Goal: Transaction & Acquisition: Purchase product/service

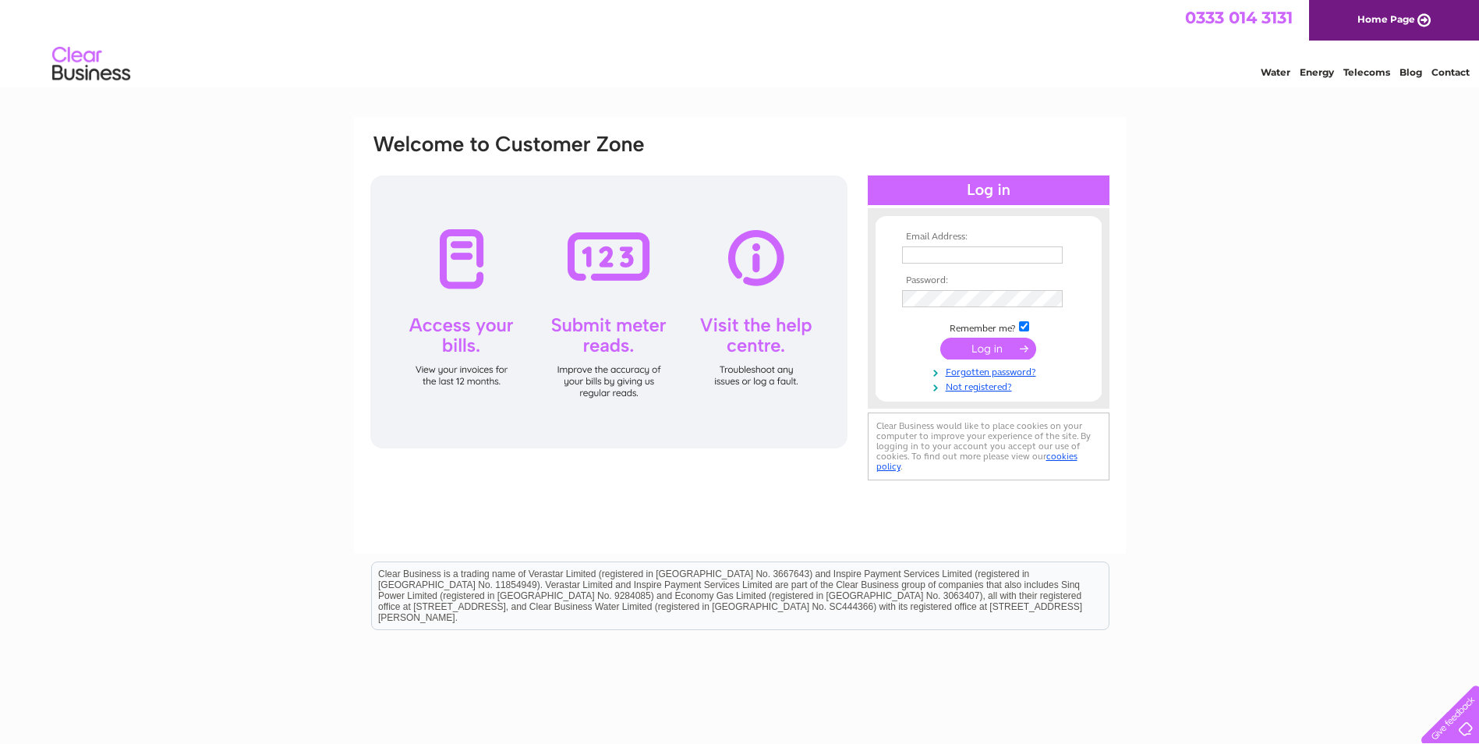
type input "adgewebley@aol.com"
click at [988, 345] on input "submit" at bounding box center [988, 349] width 96 height 22
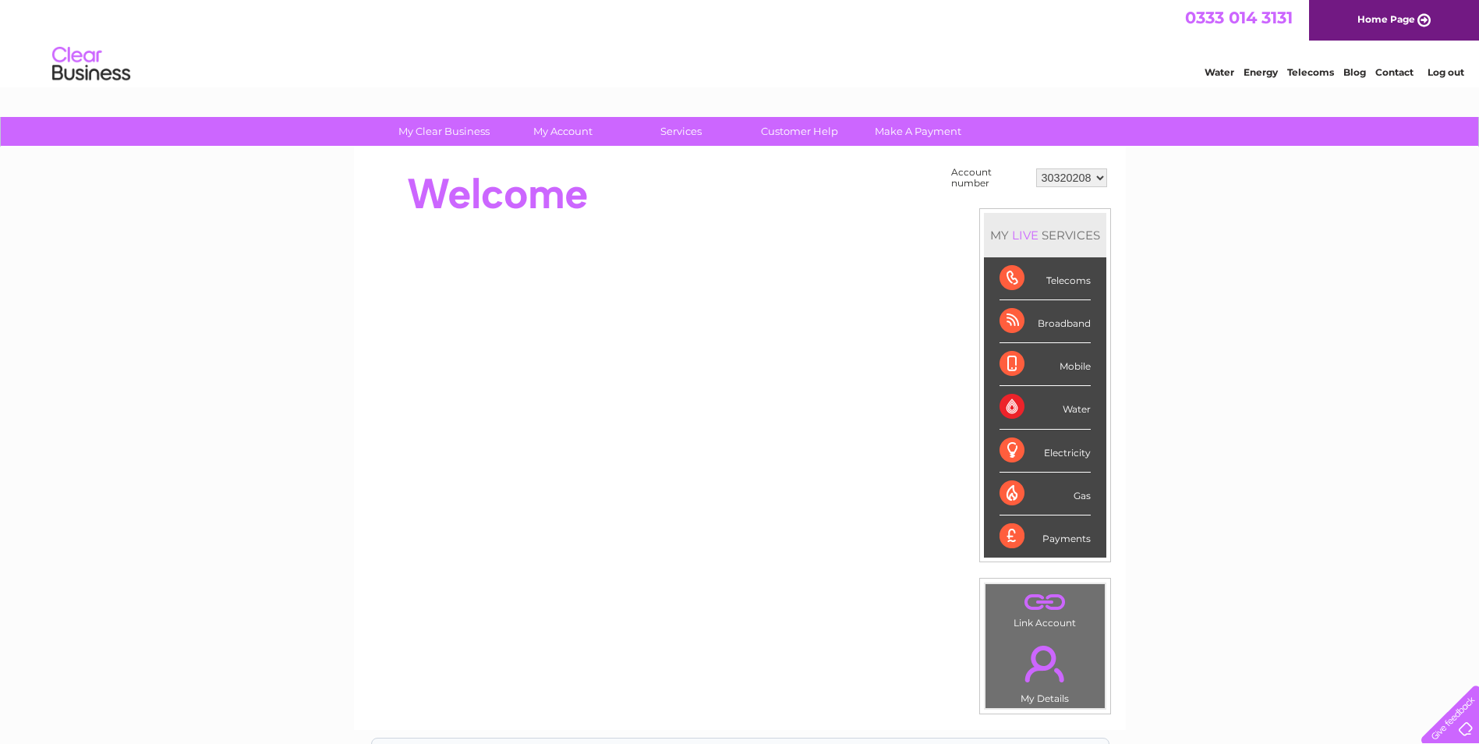
click at [1009, 407] on div "Water" at bounding box center [1044, 407] width 91 height 43
click at [1044, 408] on div "Water" at bounding box center [1044, 407] width 91 height 43
click at [1077, 408] on div "Water" at bounding box center [1044, 407] width 91 height 43
click at [939, 134] on link "Make A Payment" at bounding box center [918, 131] width 129 height 29
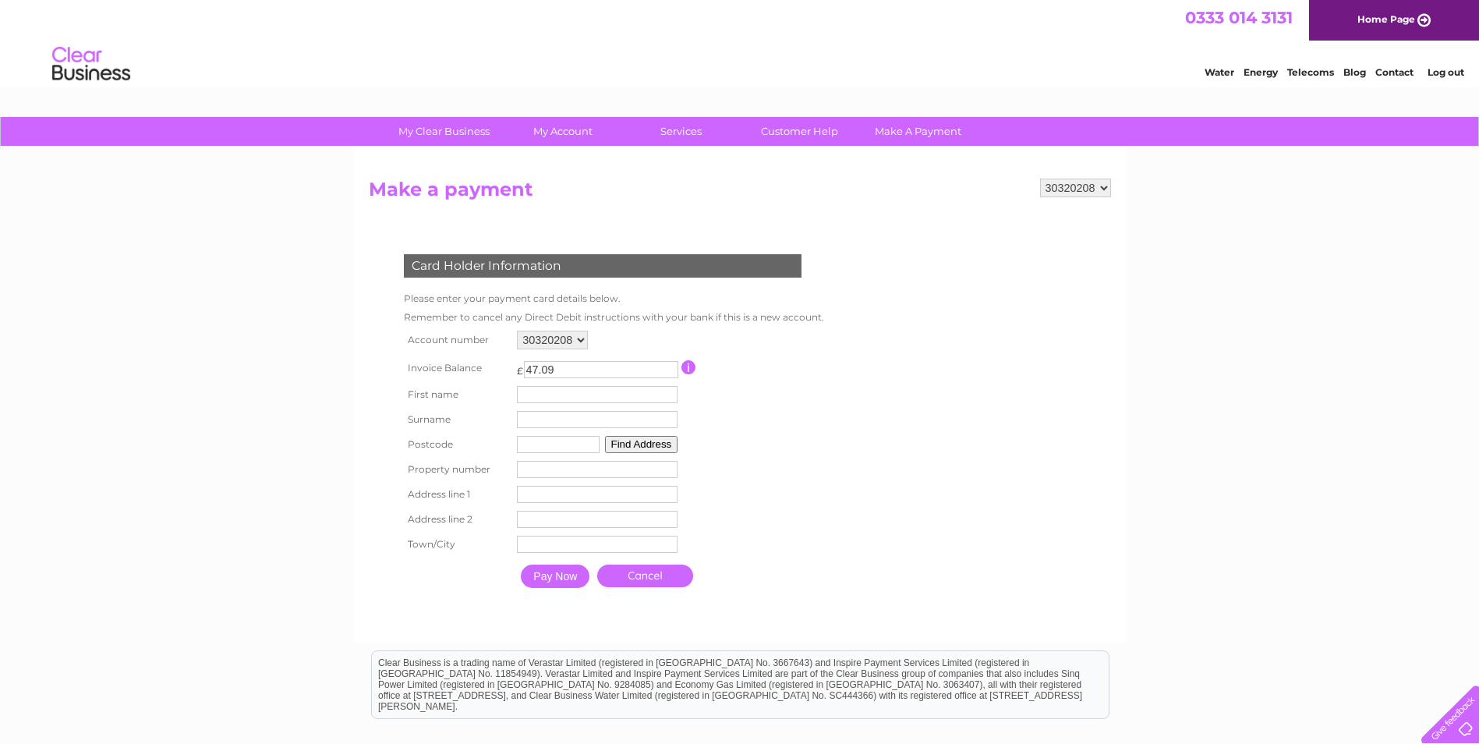
click at [580, 391] on input "text" at bounding box center [597, 394] width 161 height 17
type input "[PERSON_NAME]"
type input "Webley"
type input "PH1 3JP"
type input "Berrybrow Cottage"
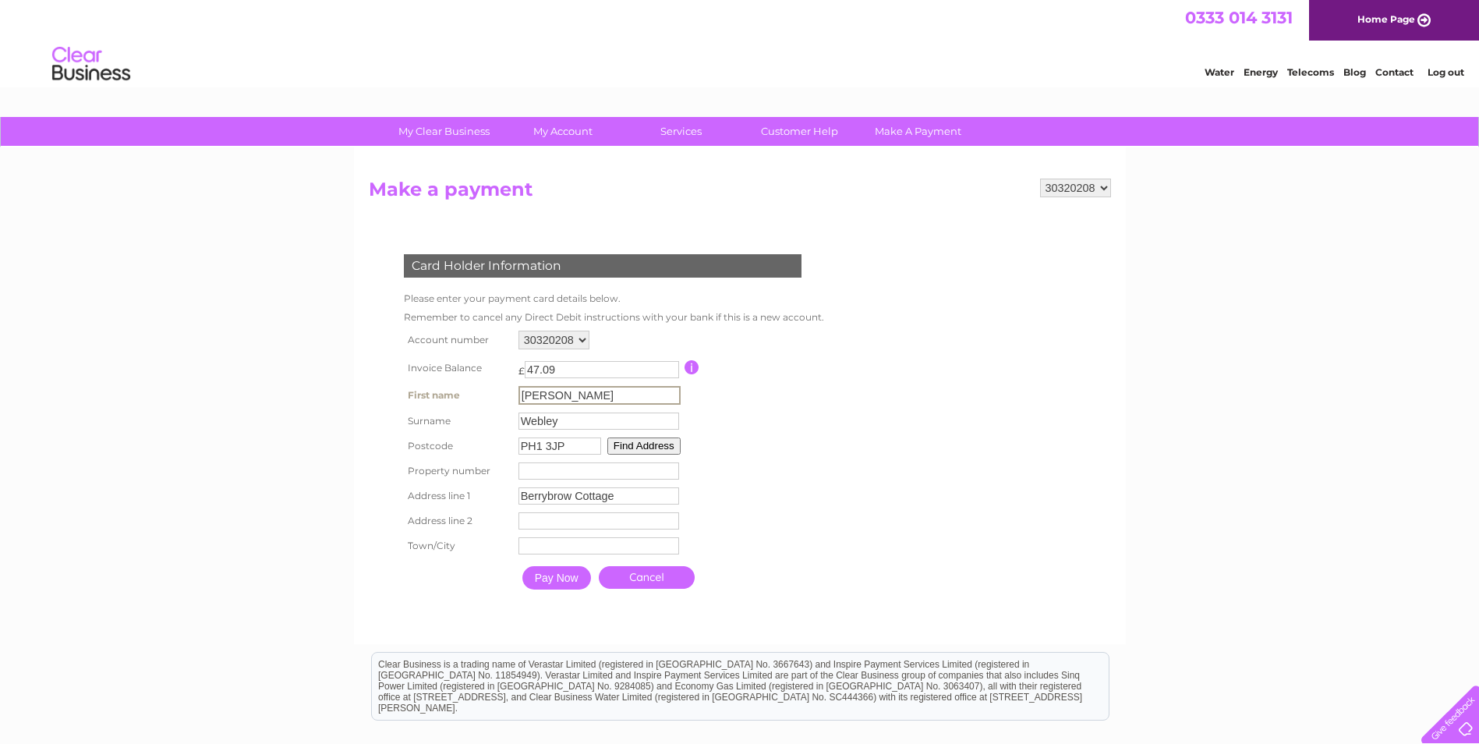
type input "Ruthvenfield"
type input "[GEOGRAPHIC_DATA]"
click at [626, 496] on input "Berrybrow Cottage" at bounding box center [598, 495] width 161 height 17
type input "B"
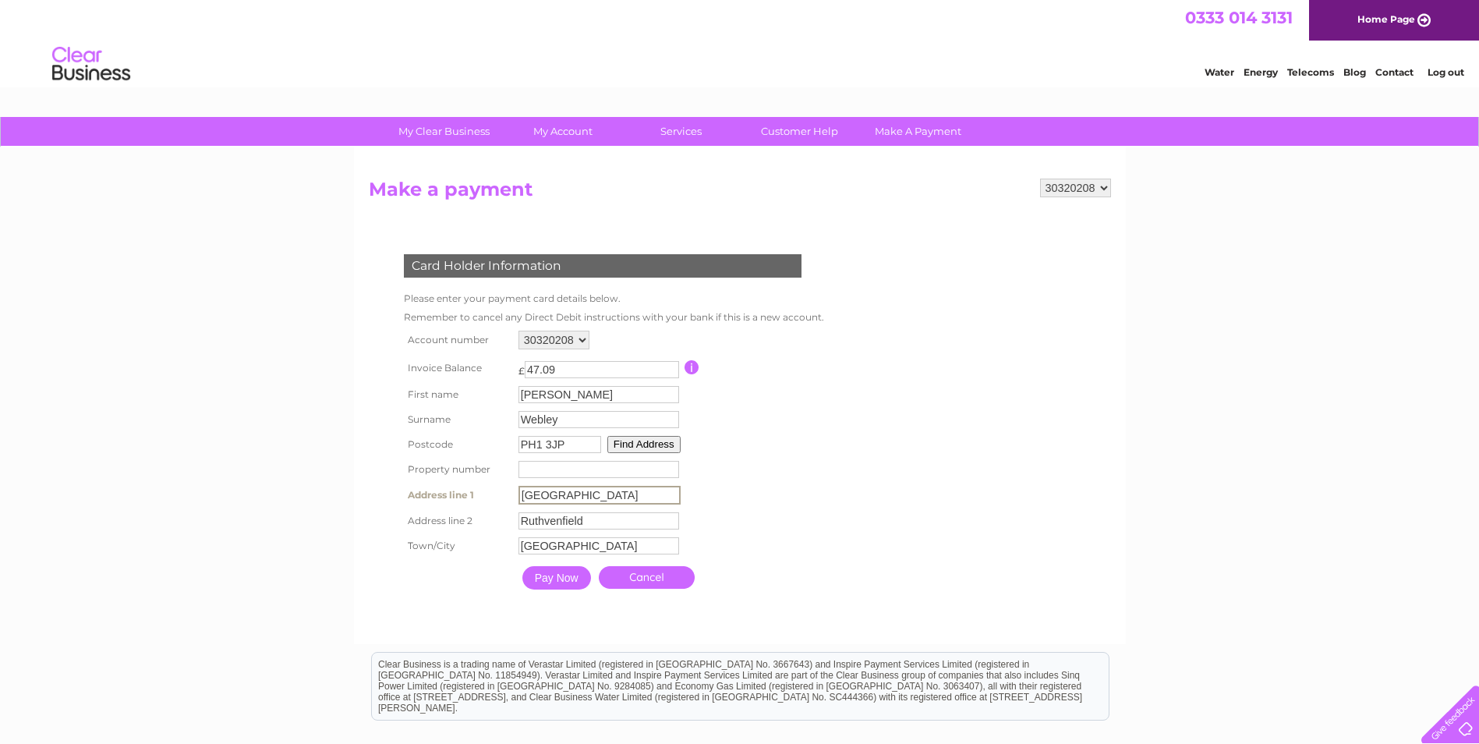
type input "[GEOGRAPHIC_DATA]"
click at [594, 528] on input "Ruthvenfield" at bounding box center [598, 520] width 161 height 17
type input "R"
type input "West Huntingtower"
click at [579, 445] on input "PH1 3JP" at bounding box center [558, 444] width 83 height 17
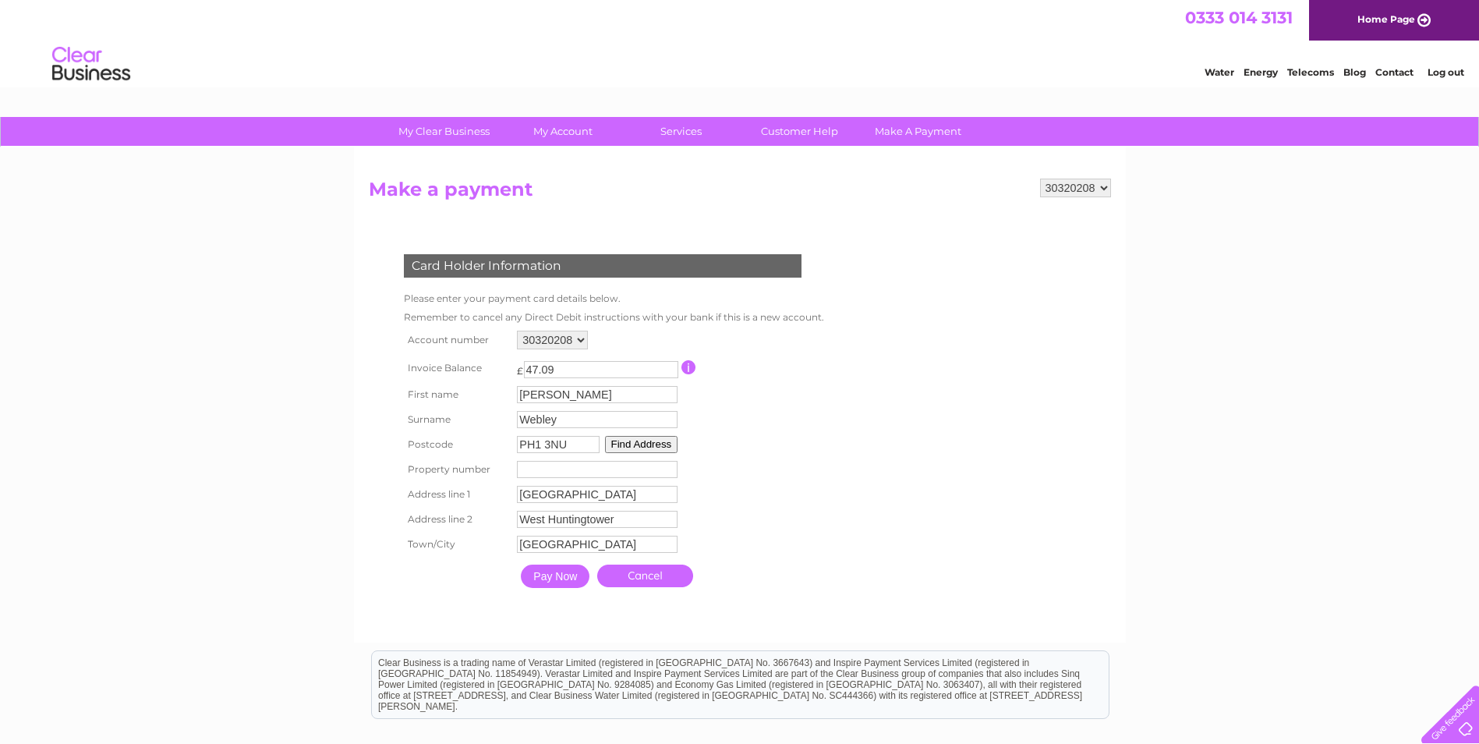
type input "PH1 3NU"
click at [659, 443] on button "Find Address" at bounding box center [641, 444] width 73 height 17
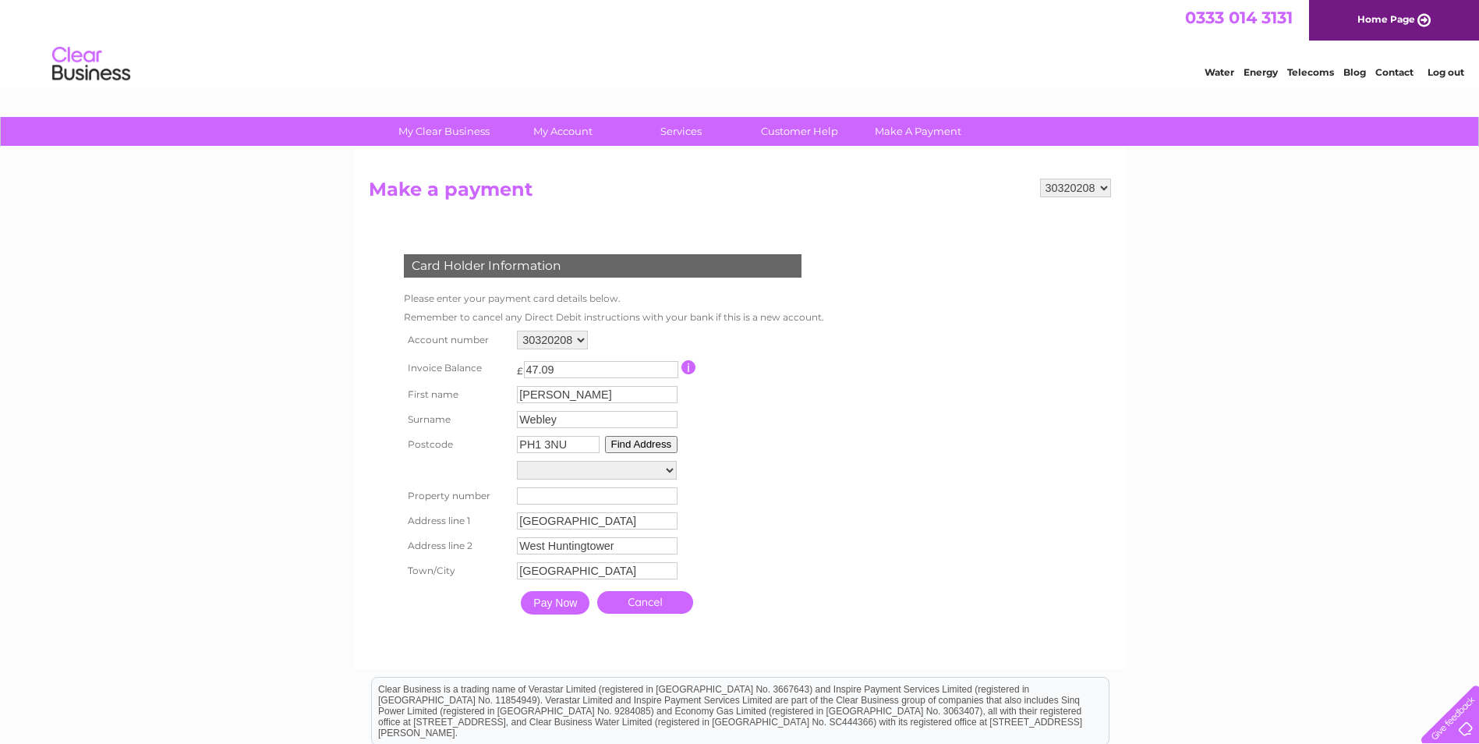
click at [564, 606] on input "Pay Now" at bounding box center [555, 602] width 69 height 23
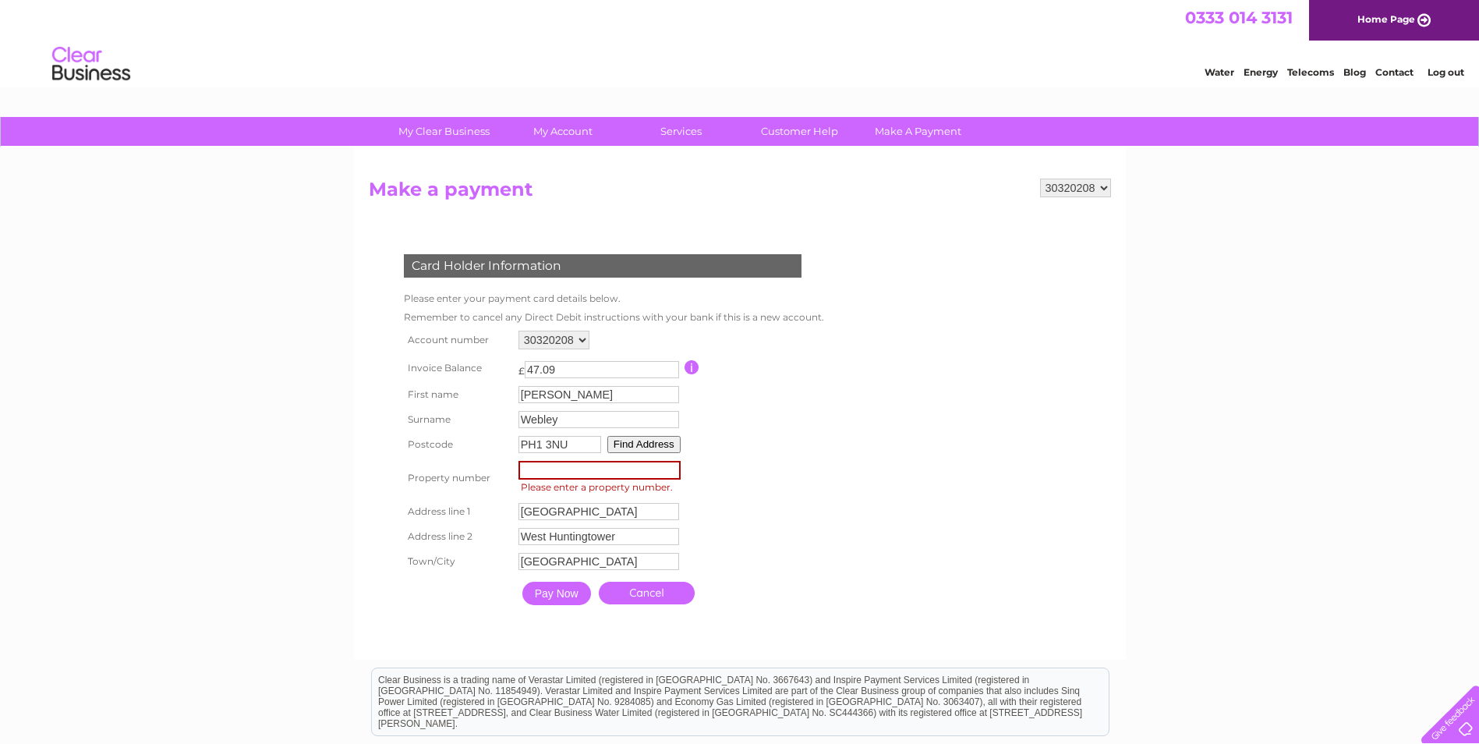
click at [606, 473] on input "number" at bounding box center [599, 470] width 162 height 19
type input "-1"
click at [676, 470] on input "-1" at bounding box center [599, 470] width 162 height 19
click at [592, 471] on input "-1" at bounding box center [599, 470] width 162 height 19
click at [583, 494] on td "-1 Property Number Please enter a property number." at bounding box center [597, 477] width 168 height 41
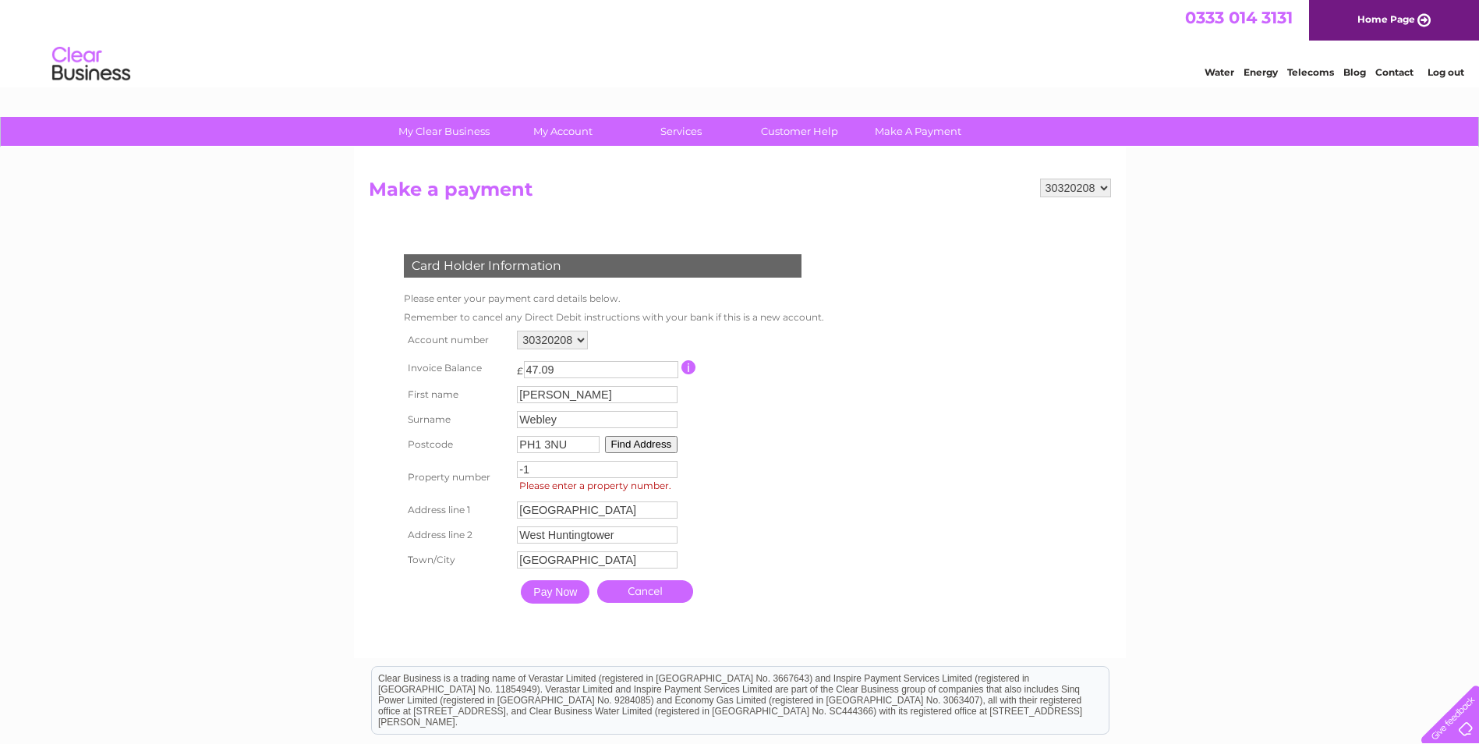
click at [559, 471] on input "-1" at bounding box center [597, 469] width 161 height 17
click at [669, 472] on input "-1" at bounding box center [597, 469] width 161 height 17
click at [669, 472] on input "-2" at bounding box center [597, 469] width 161 height 17
type input "-1"
click at [669, 468] on input "-1" at bounding box center [597, 469] width 161 height 17
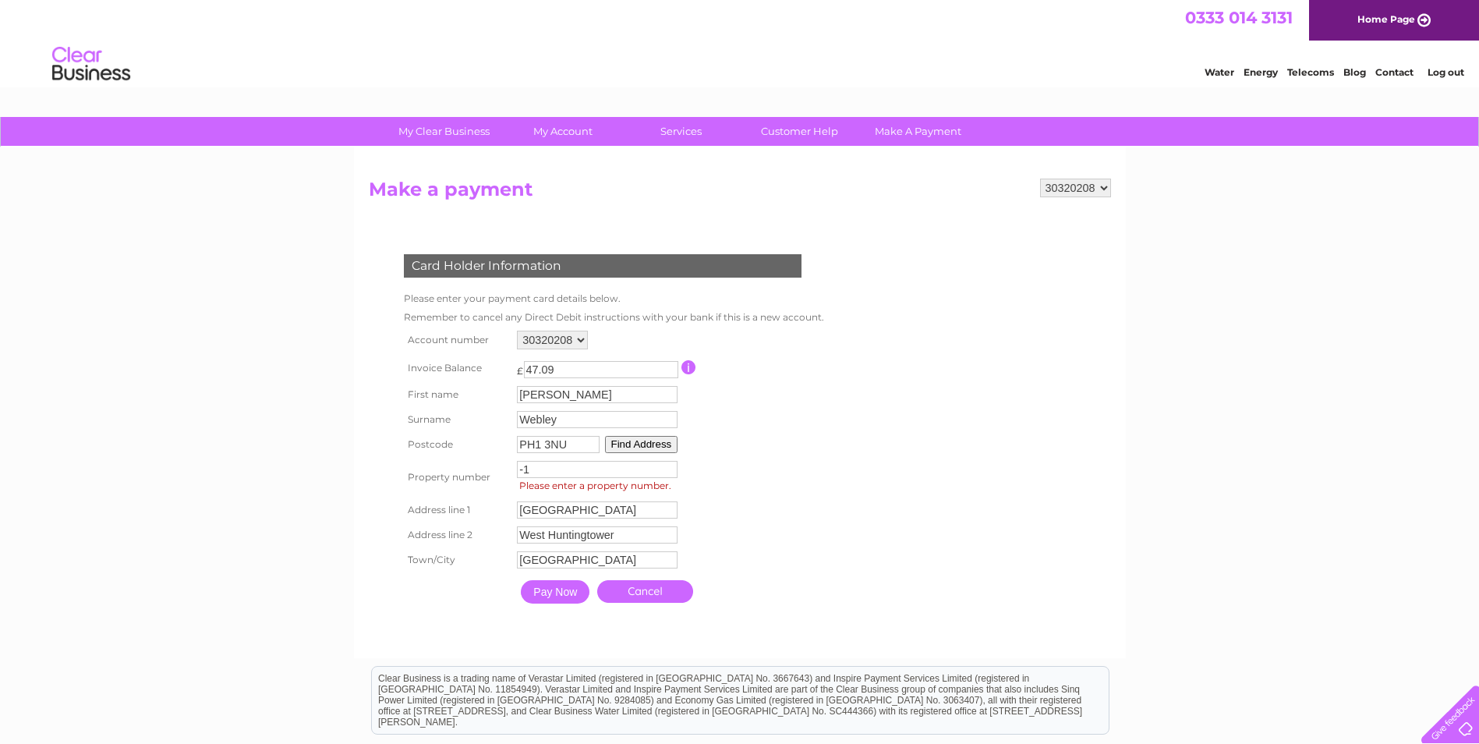
click at [557, 592] on input "Pay Now" at bounding box center [555, 591] width 69 height 23
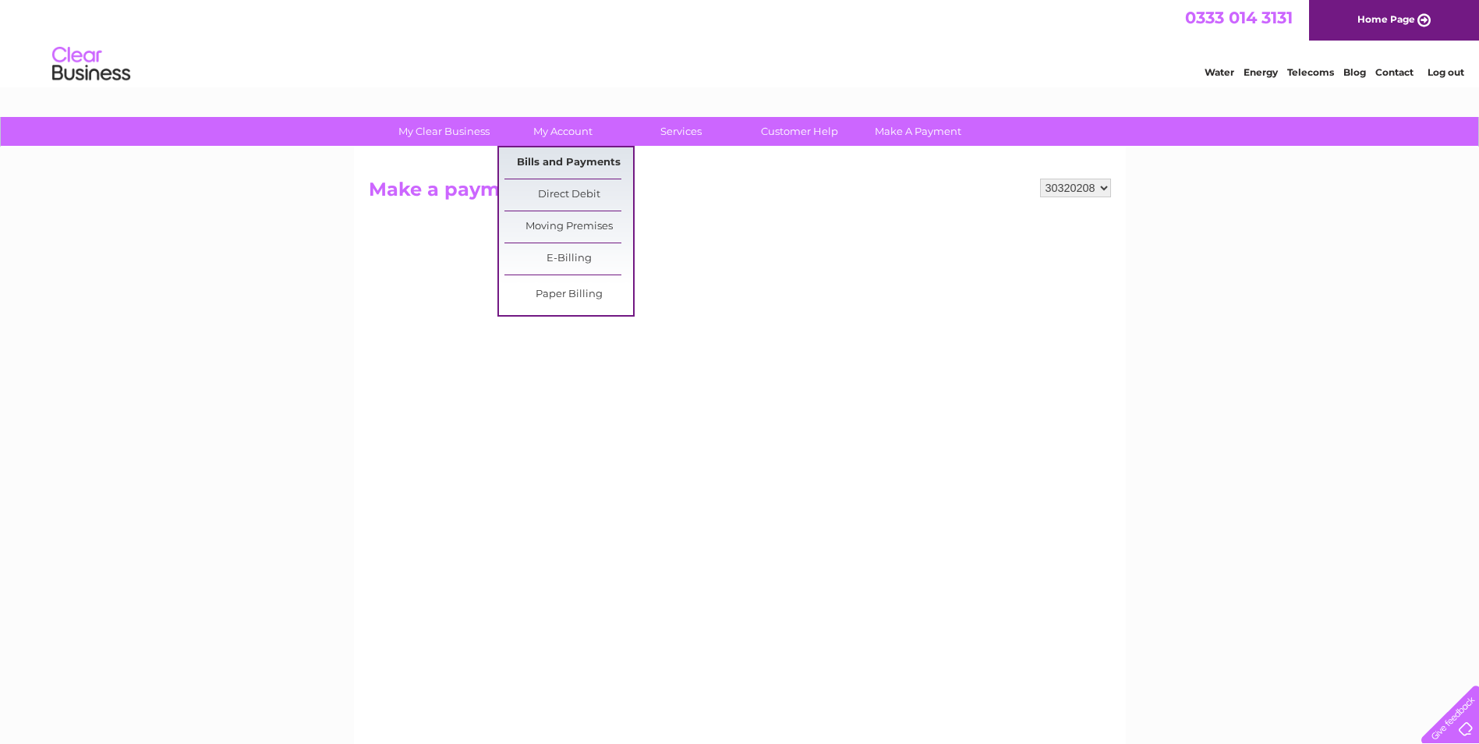
click at [560, 156] on link "Bills and Payments" at bounding box center [568, 162] width 129 height 31
click at [571, 163] on link "Bills and Payments" at bounding box center [568, 162] width 129 height 31
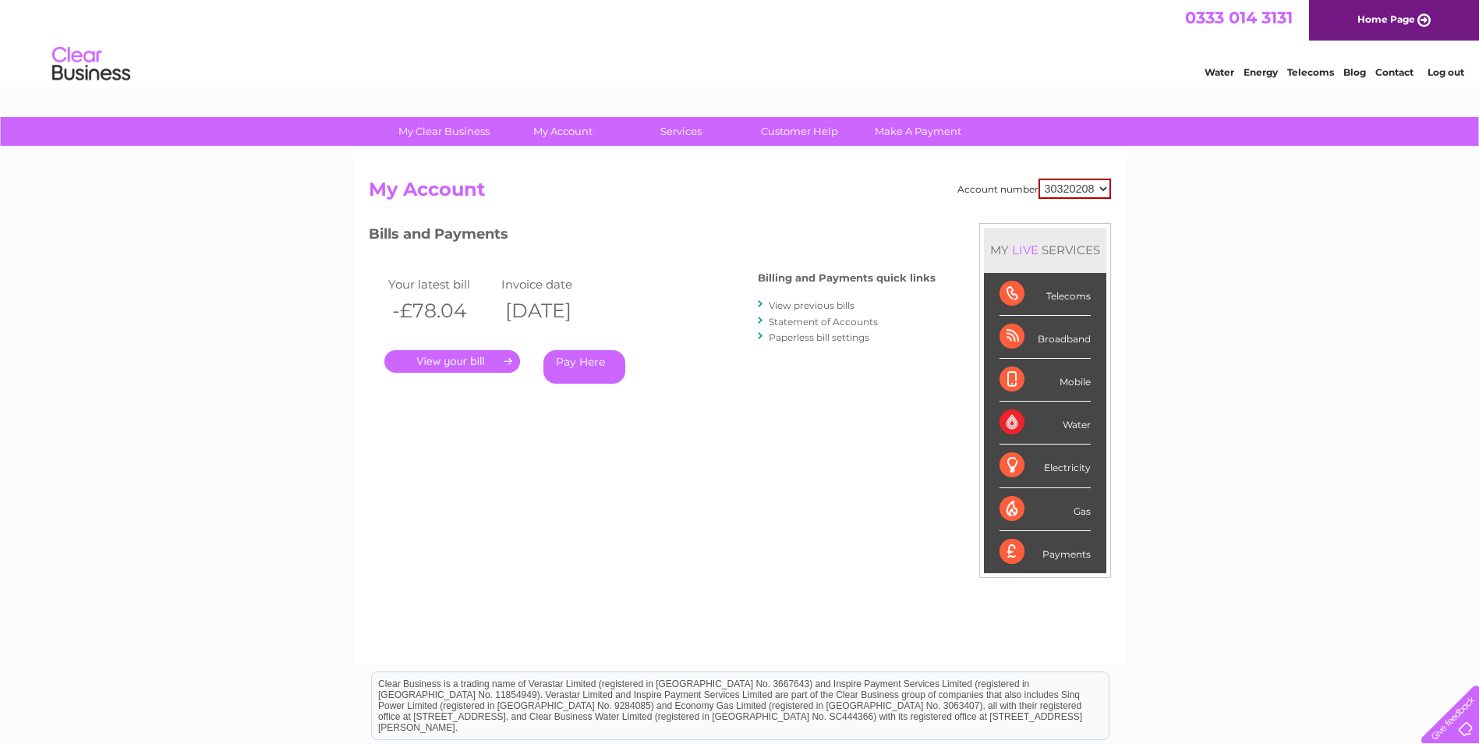
click at [1016, 421] on div "Water" at bounding box center [1044, 422] width 91 height 43
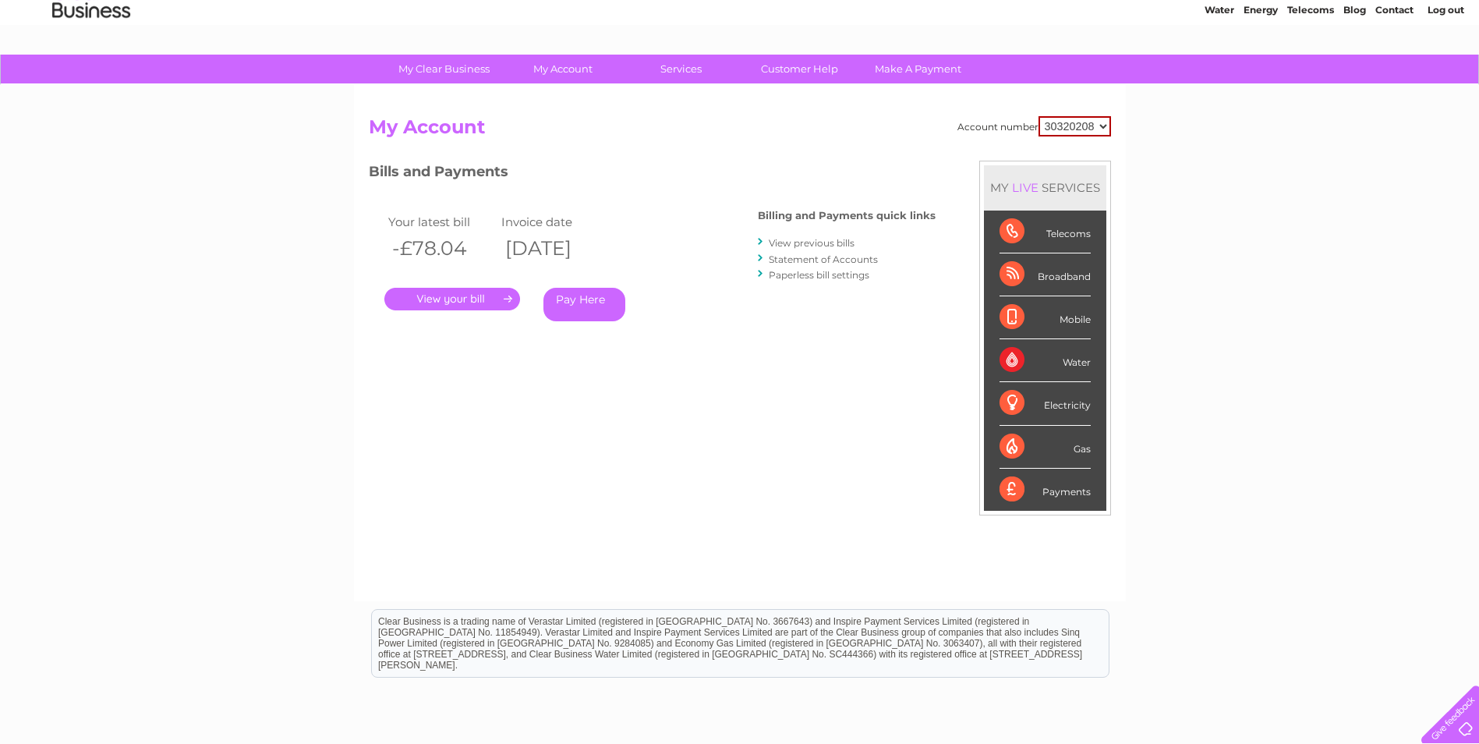
scroll to position [198, 0]
